Goal: Task Accomplishment & Management: Manage account settings

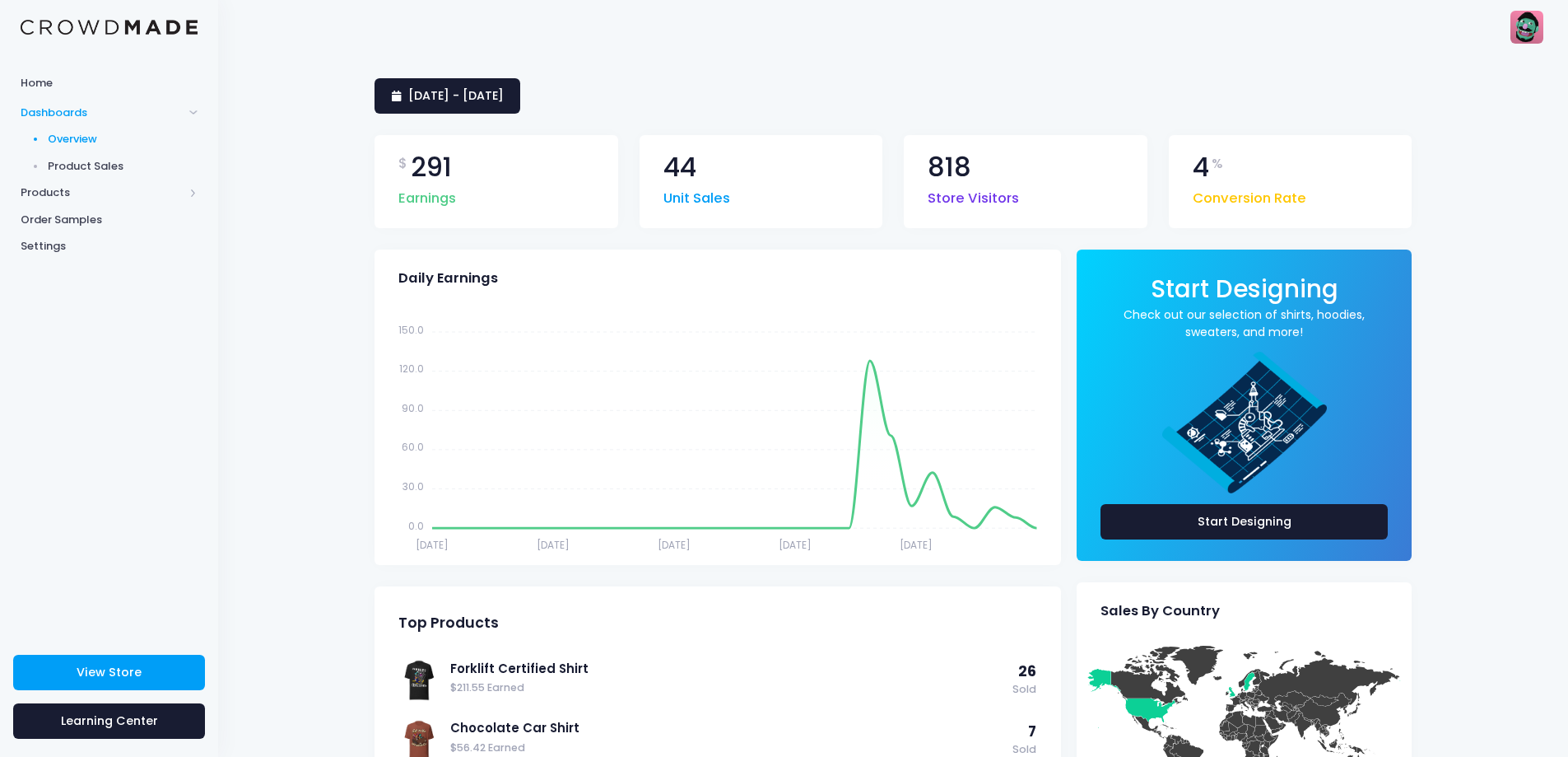
click at [90, 177] on link "Product Sales" at bounding box center [109, 166] width 218 height 27
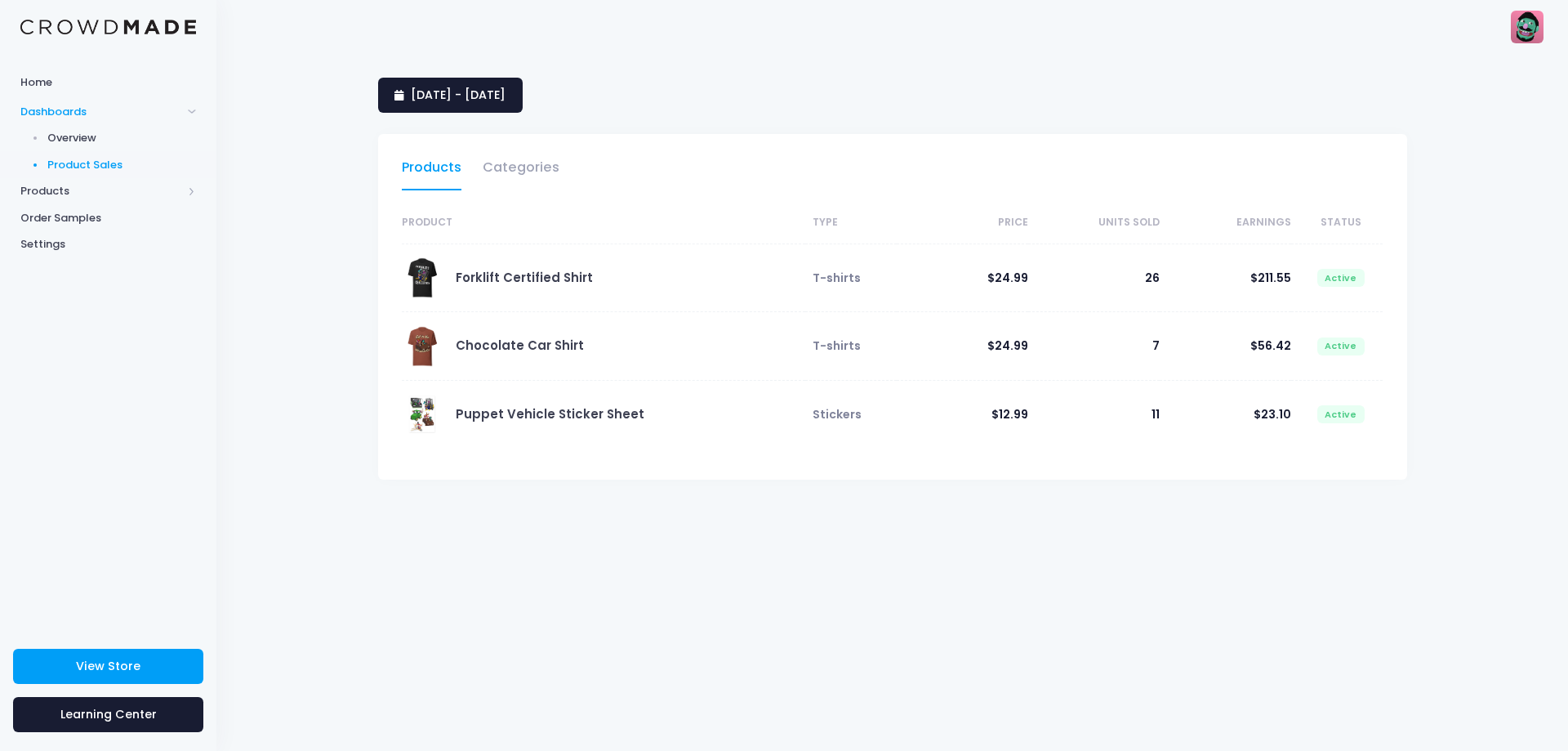
select select "25"
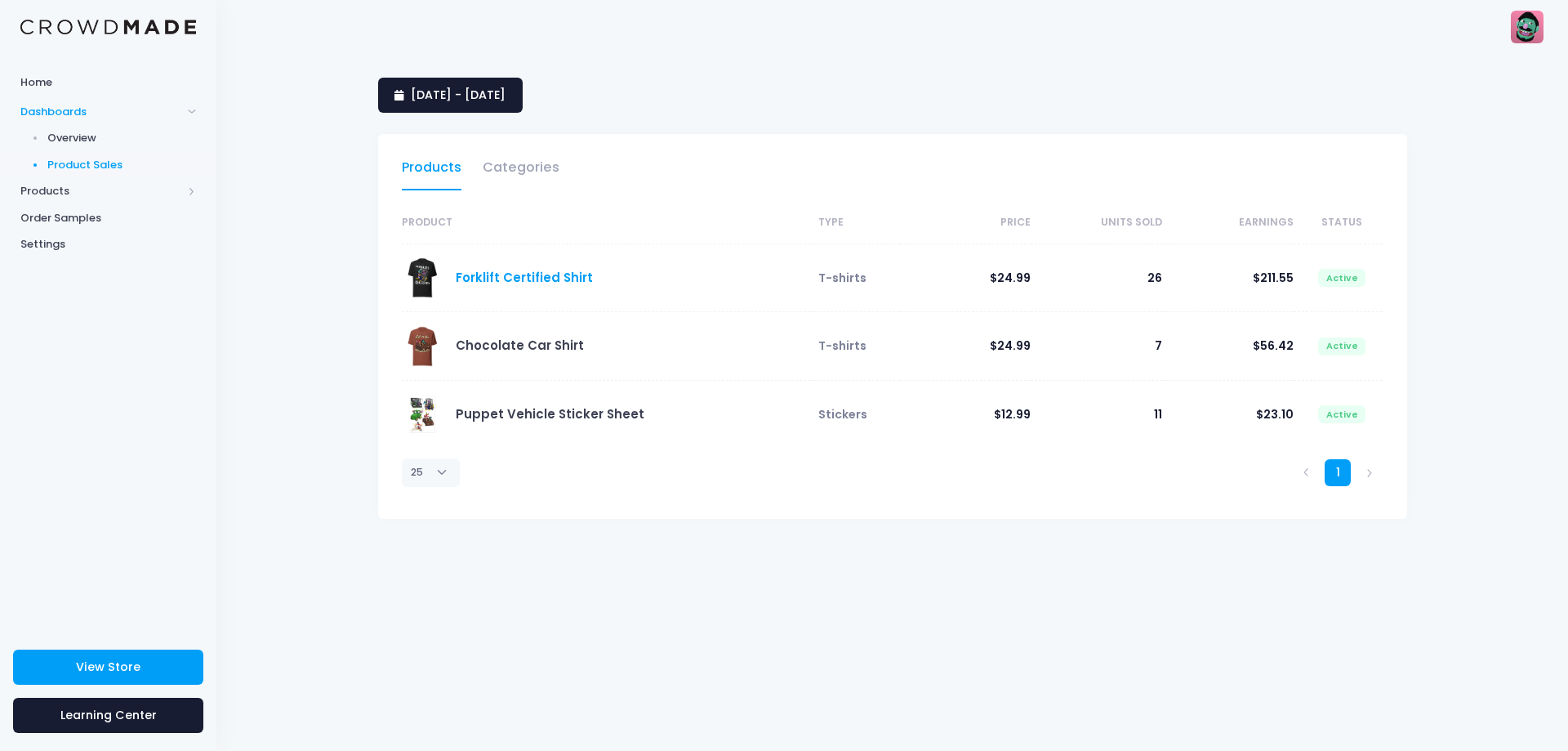
click at [528, 279] on link "Forklift Certified Shirt" at bounding box center [524, 277] width 137 height 17
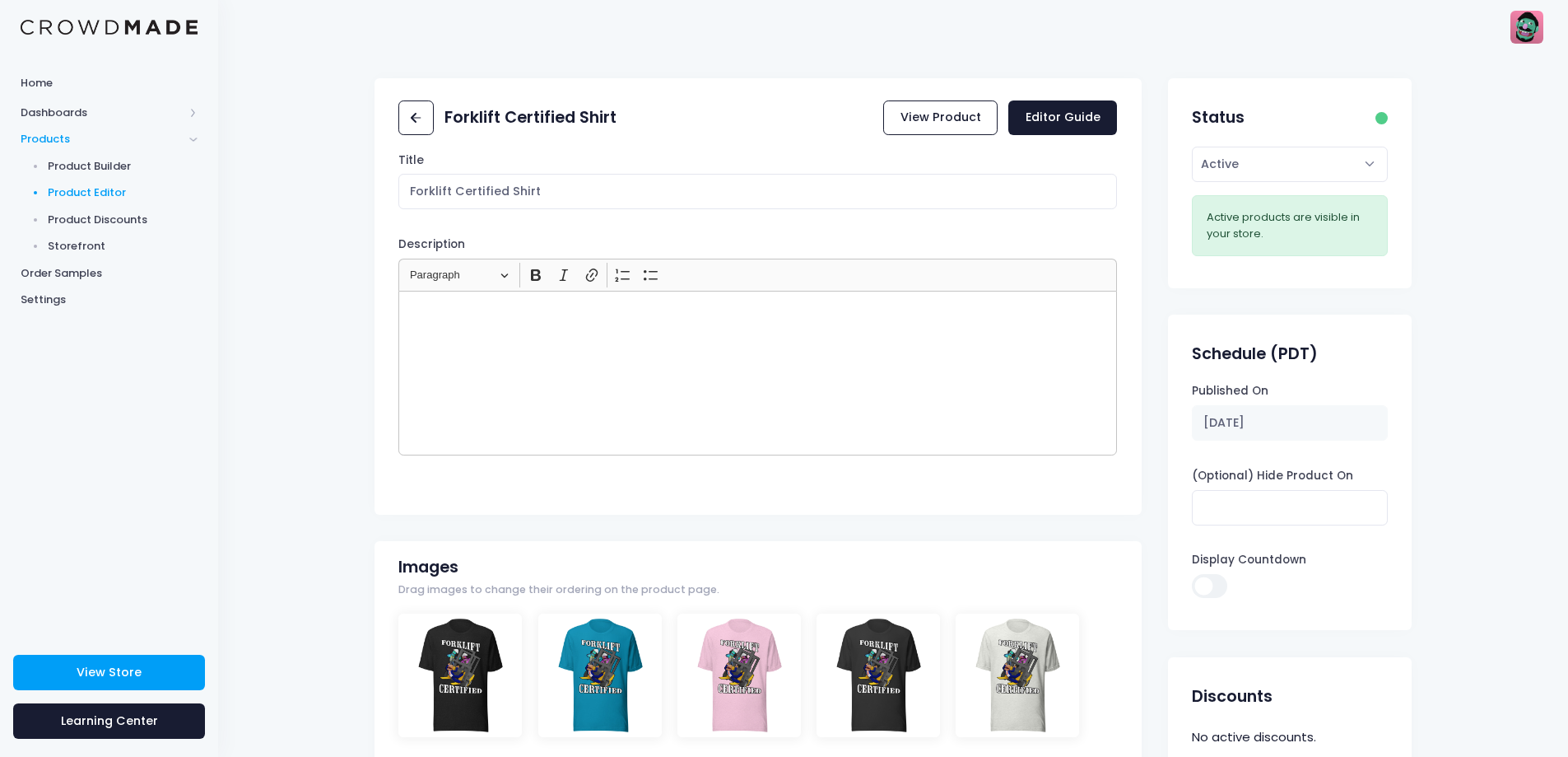
click at [90, 190] on span "Product Editor" at bounding box center [123, 193] width 151 height 16
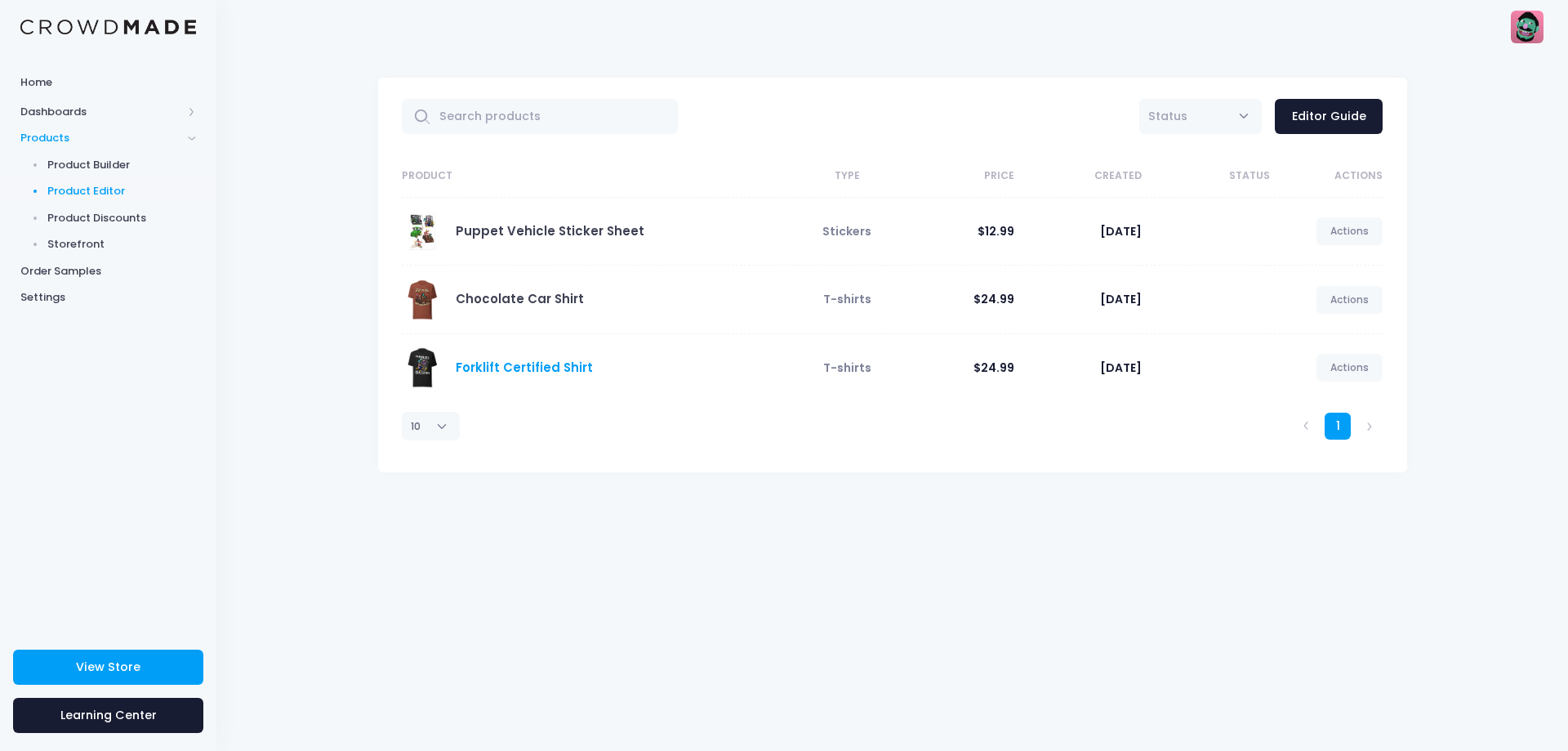
click at [544, 372] on link "Forklift Certified Shirt" at bounding box center [524, 366] width 137 height 17
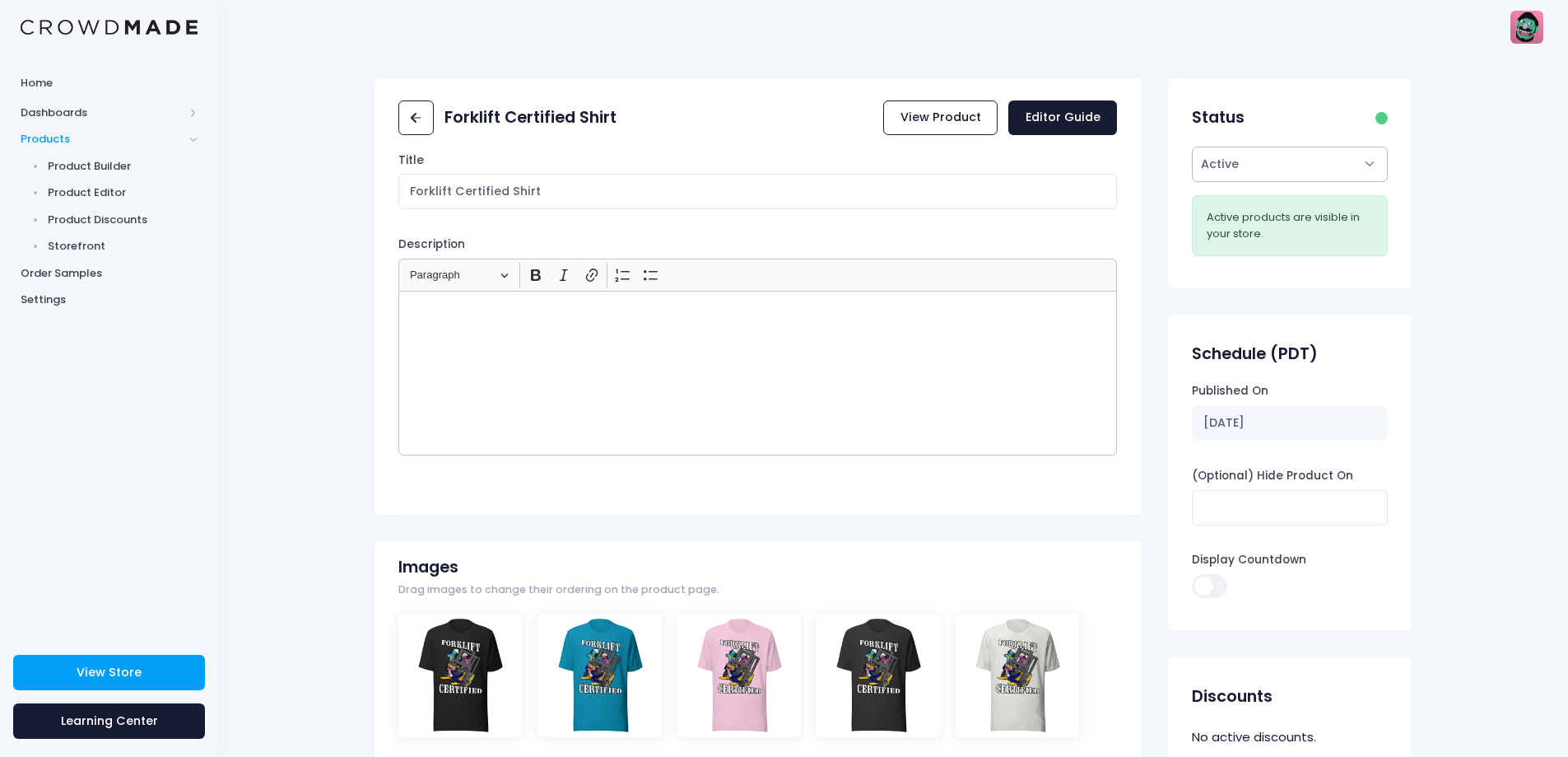
click at [1345, 170] on select "Active Draft" at bounding box center [1289, 164] width 195 height 36
click at [1226, 49] on div "[PERSON_NAME] Animations [EMAIL_ADDRESS][DOMAIN_NAME] Settings Sign Out" at bounding box center [892, 27] width 1301 height 53
click at [1072, 113] on link "Editor Guide" at bounding box center [1063, 119] width 109 height 36
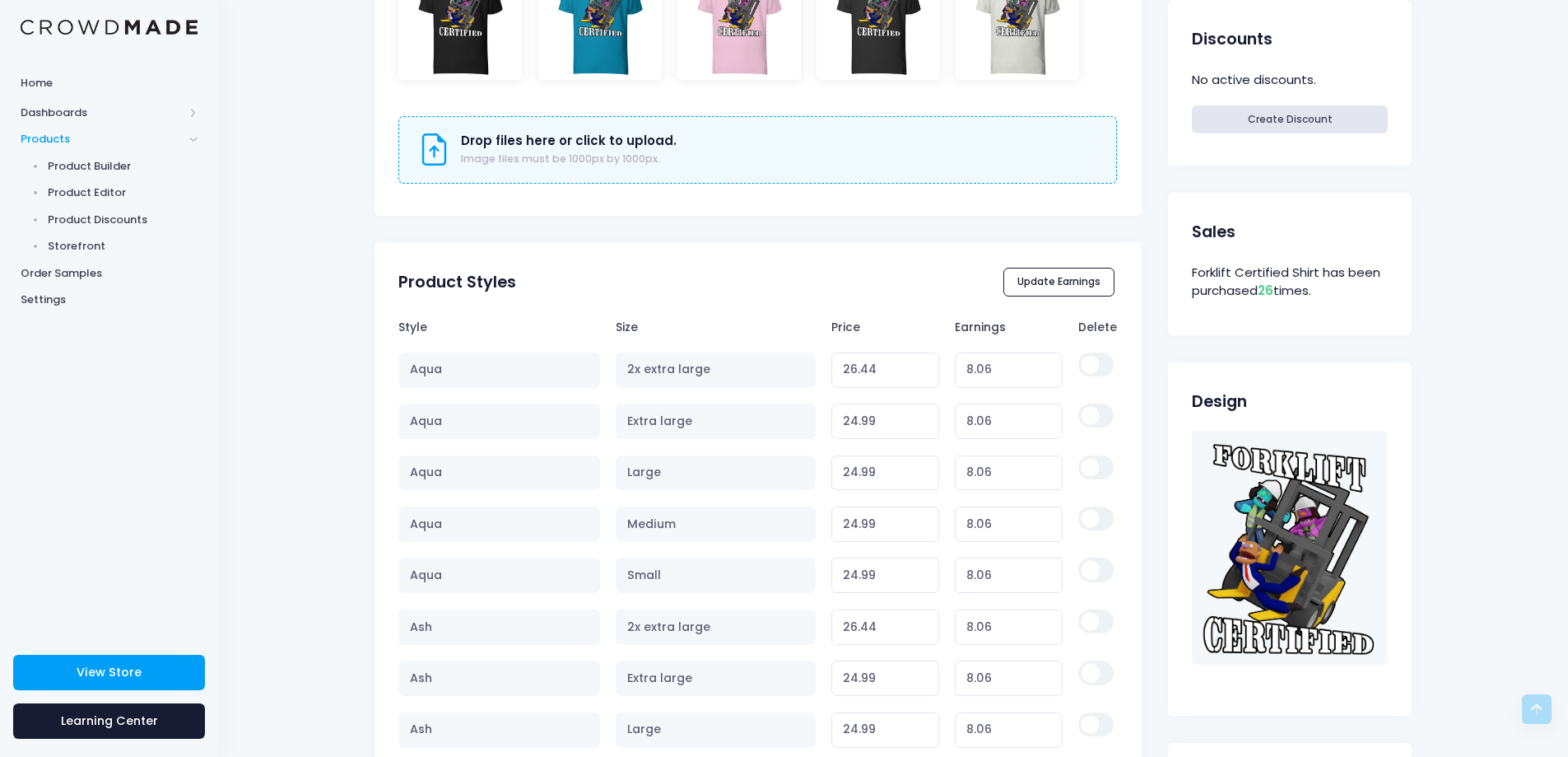
scroll to position [659, 0]
click at [1051, 282] on button "Update Earnings" at bounding box center [1060, 279] width 112 height 28
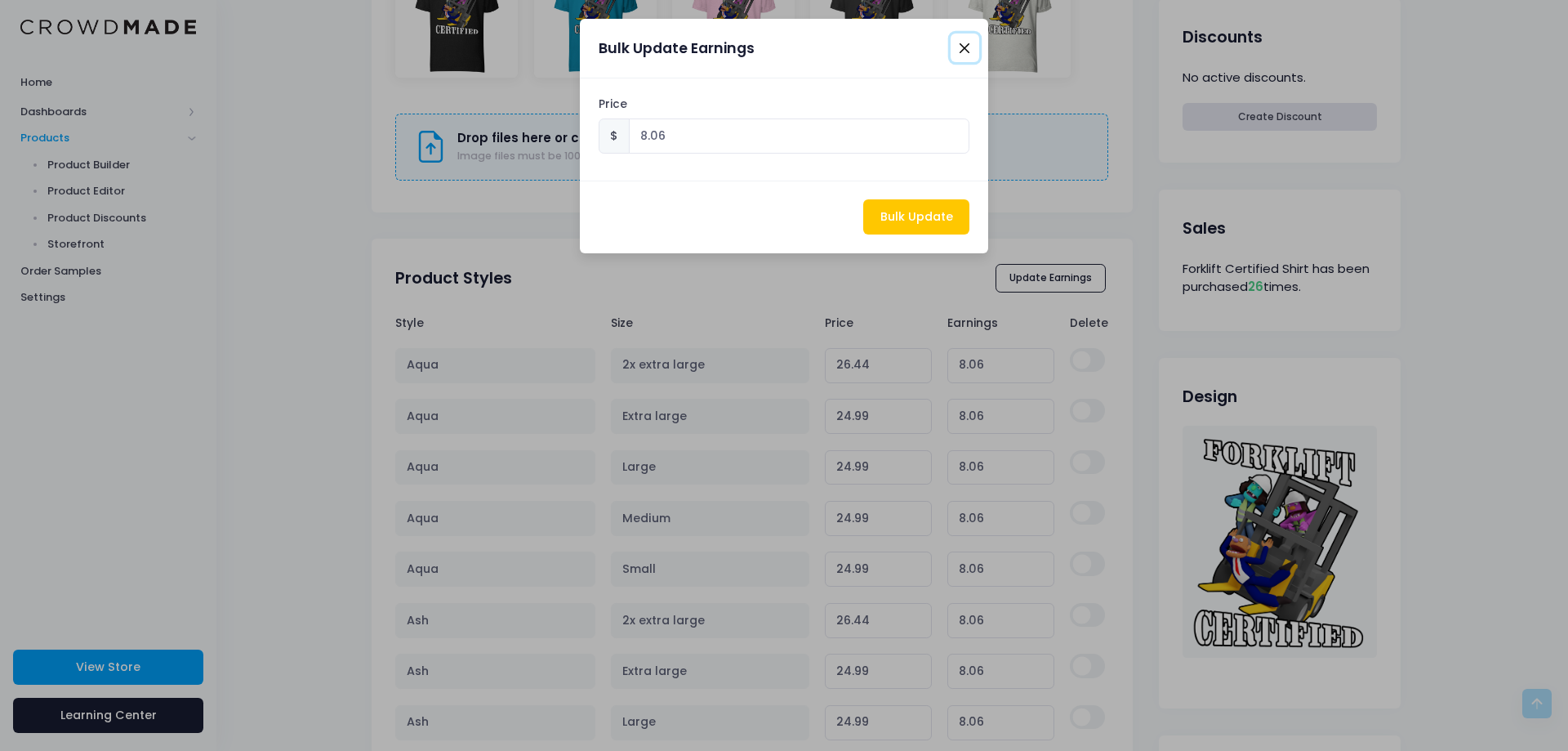
click at [961, 48] on button "Close" at bounding box center [965, 48] width 28 height 28
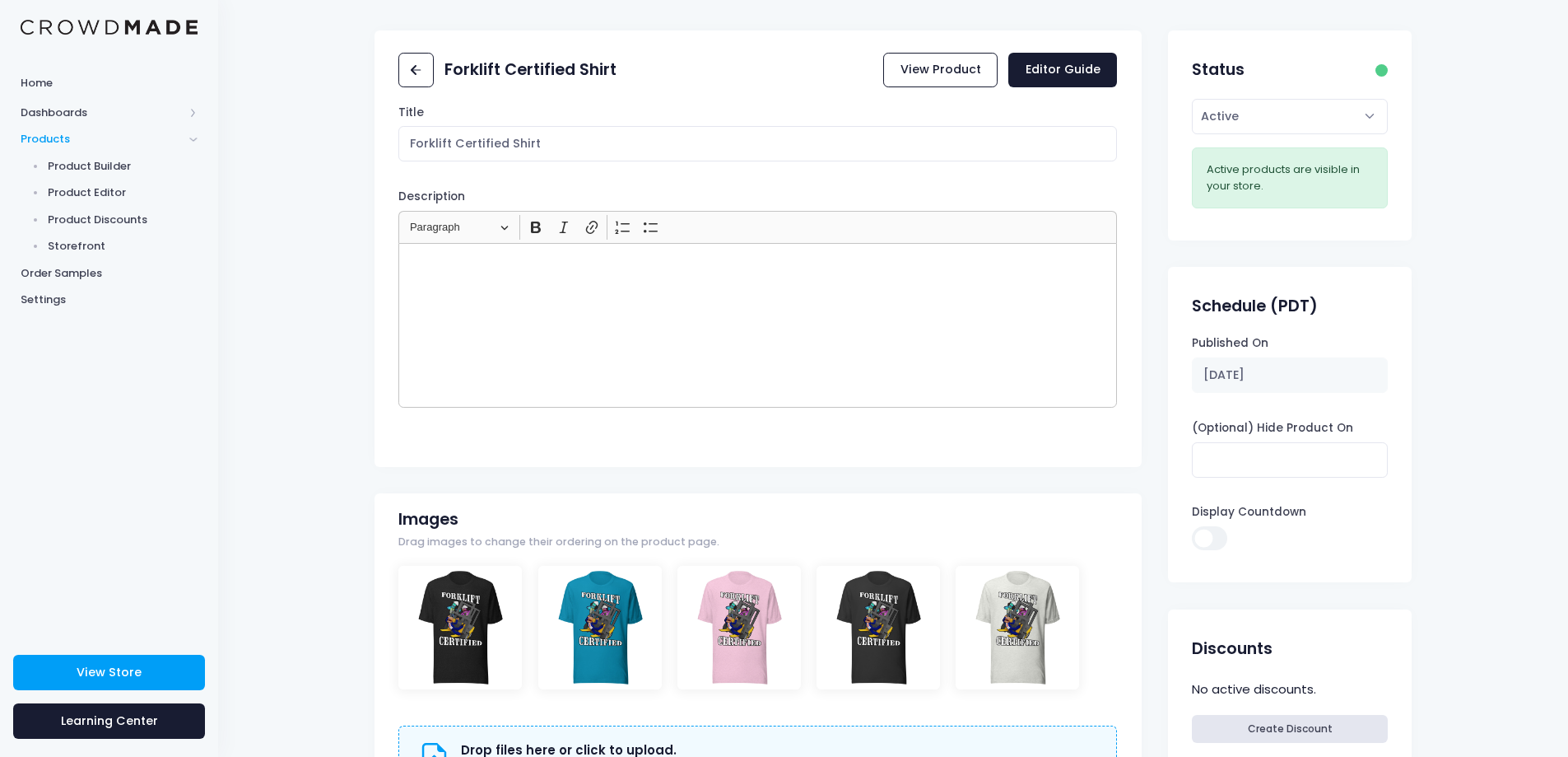
scroll to position [0, 0]
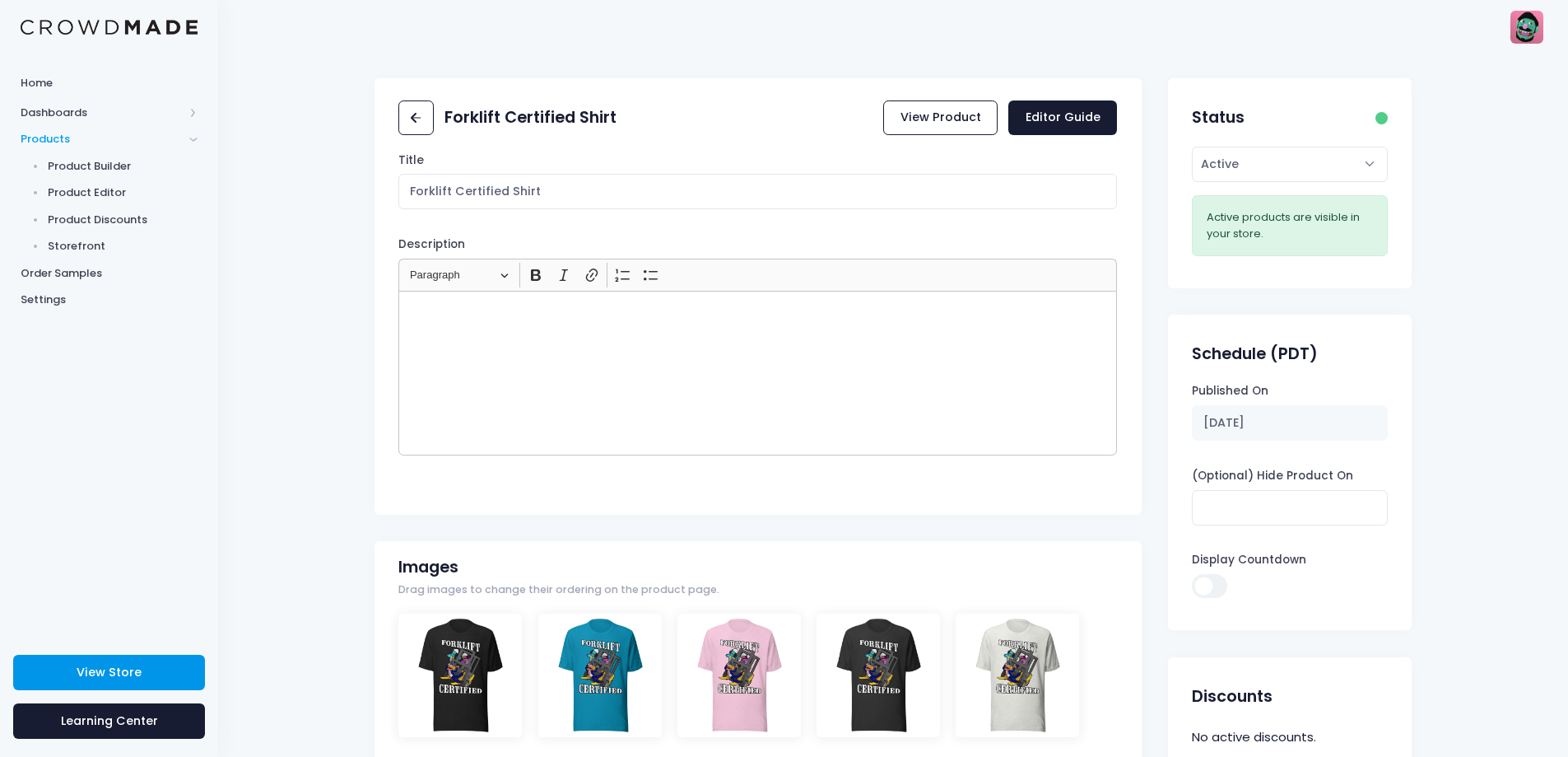
click at [106, 663] on span "View Store" at bounding box center [109, 671] width 65 height 16
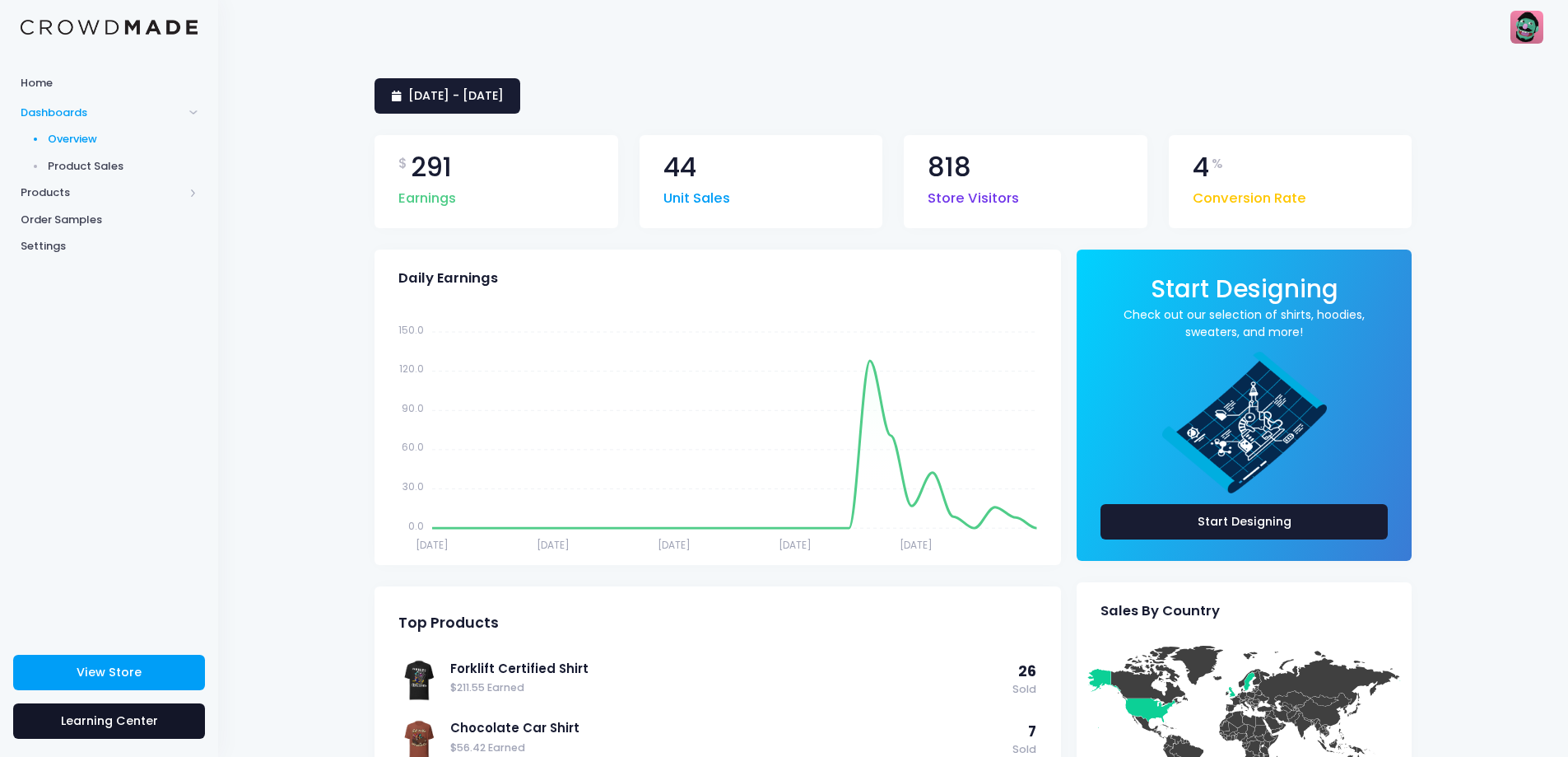
click at [159, 723] on link "Learning Center" at bounding box center [109, 721] width 192 height 36
click at [1255, 176] on div "4 % Conversion Rate" at bounding box center [1249, 182] width 113 height 55
